Goal: Information Seeking & Learning: Learn about a topic

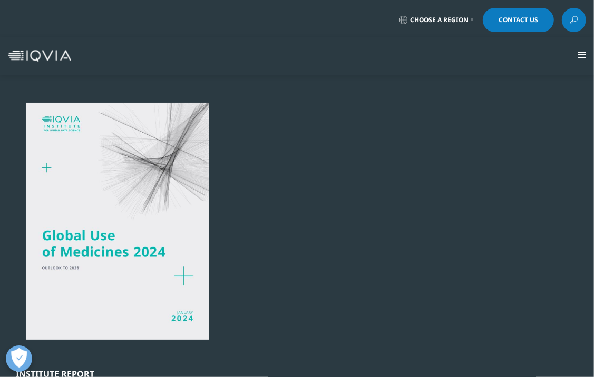
scroll to position [429, 562]
click at [131, 241] on div at bounding box center [117, 221] width 203 height 237
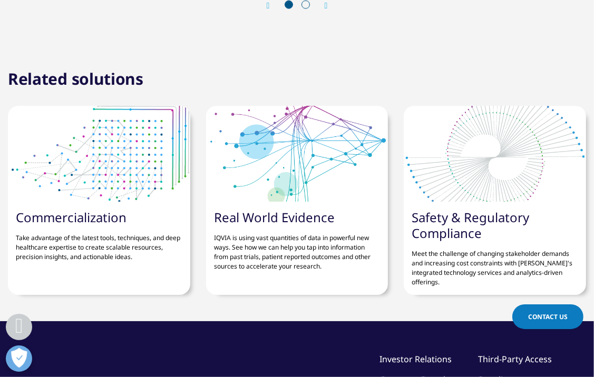
scroll to position [3794, 0]
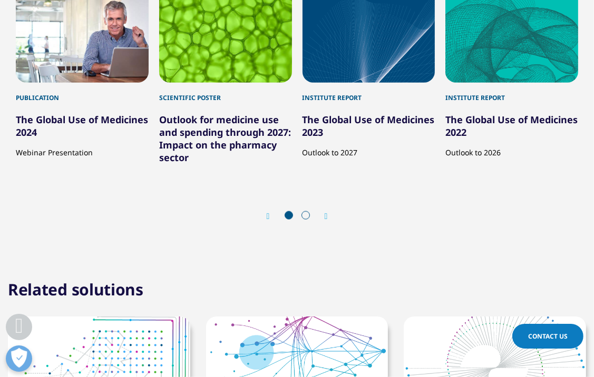
click at [306, 211] on span at bounding box center [305, 215] width 8 height 8
click at [326, 212] on icon "Next slide" at bounding box center [326, 216] width 3 height 8
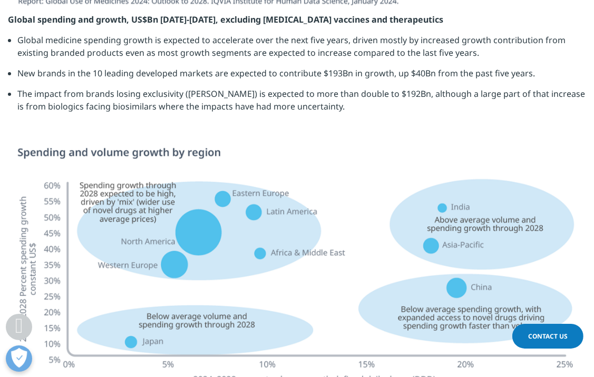
scroll to position [2634, 0]
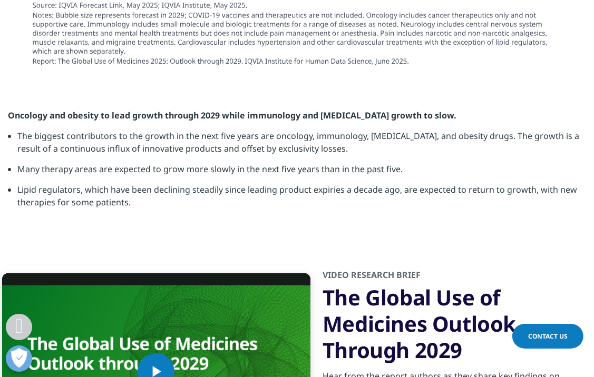
scroll to position [3787, 0]
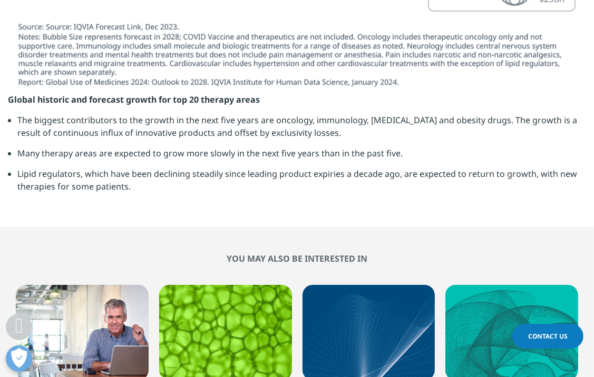
scroll to position [3794, 0]
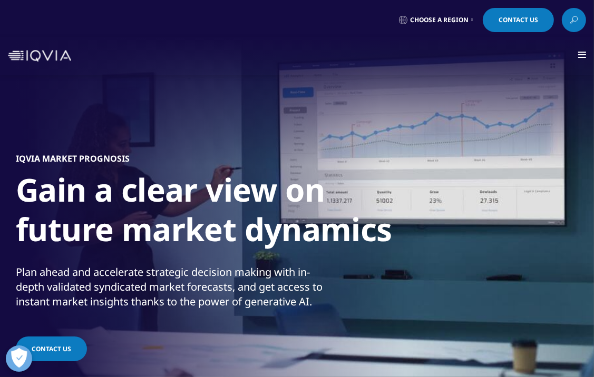
click at [580, 57] on span at bounding box center [582, 57] width 8 height 1
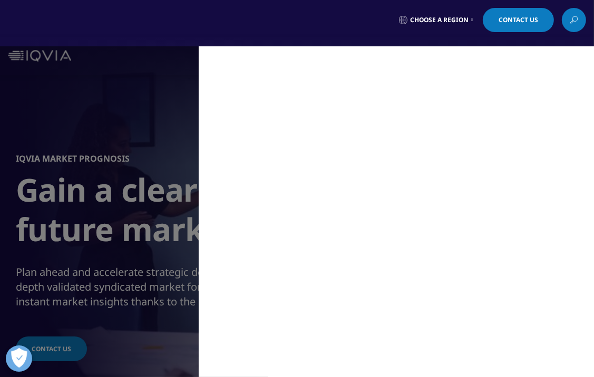
click at [326, 30] on div "Choose a Region Contact Us" at bounding box center [297, 20] width 578 height 24
click at [522, 24] on link "Contact Us" at bounding box center [518, 20] width 71 height 24
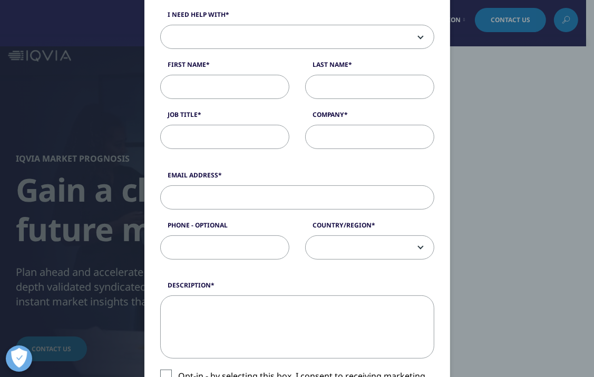
scroll to position [53, 0]
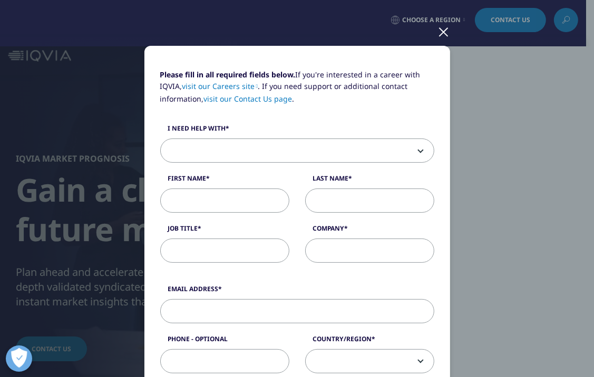
click at [443, 31] on div at bounding box center [444, 31] width 12 height 29
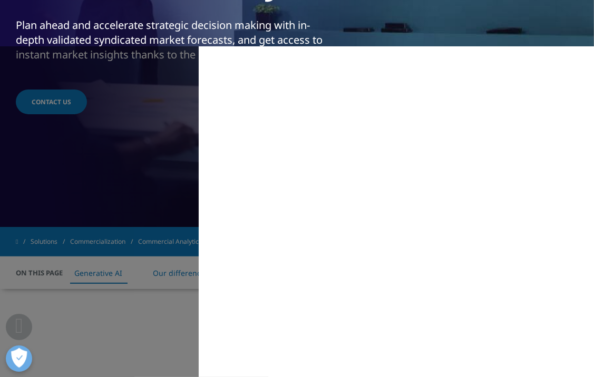
scroll to position [369, 0]
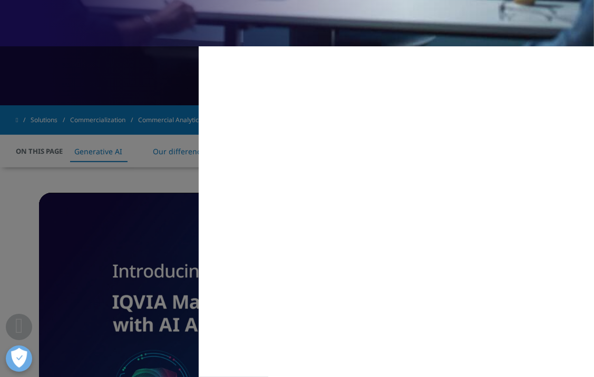
click at [126, 213] on div "MAIN / Solutions Solutions / SOLUTIONS Research & Development Real World Eviden…" at bounding box center [297, 211] width 594 height 331
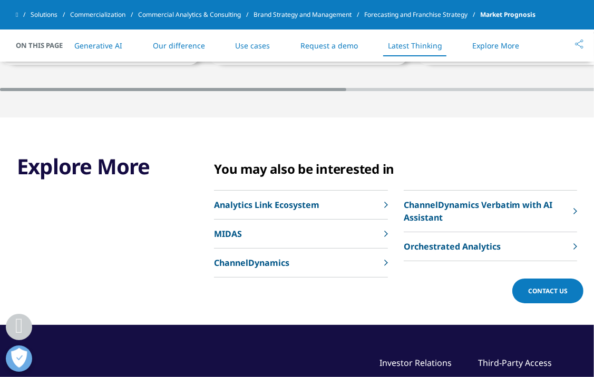
scroll to position [3636, 0]
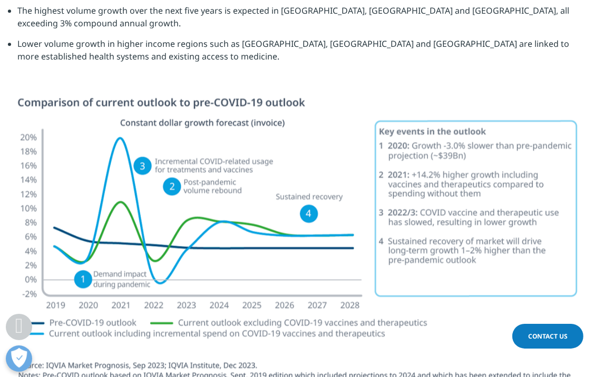
scroll to position [2055, 0]
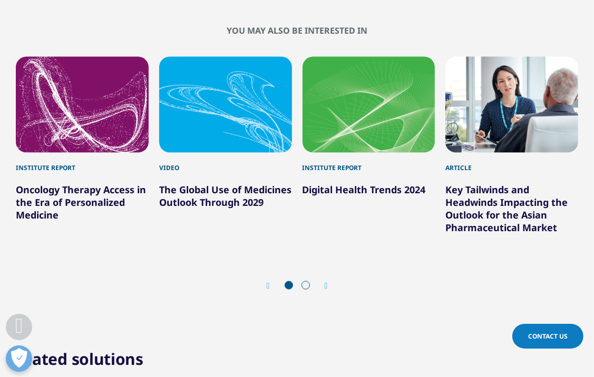
scroll to position [1265, 0]
